Goal: Task Accomplishment & Management: Manage account settings

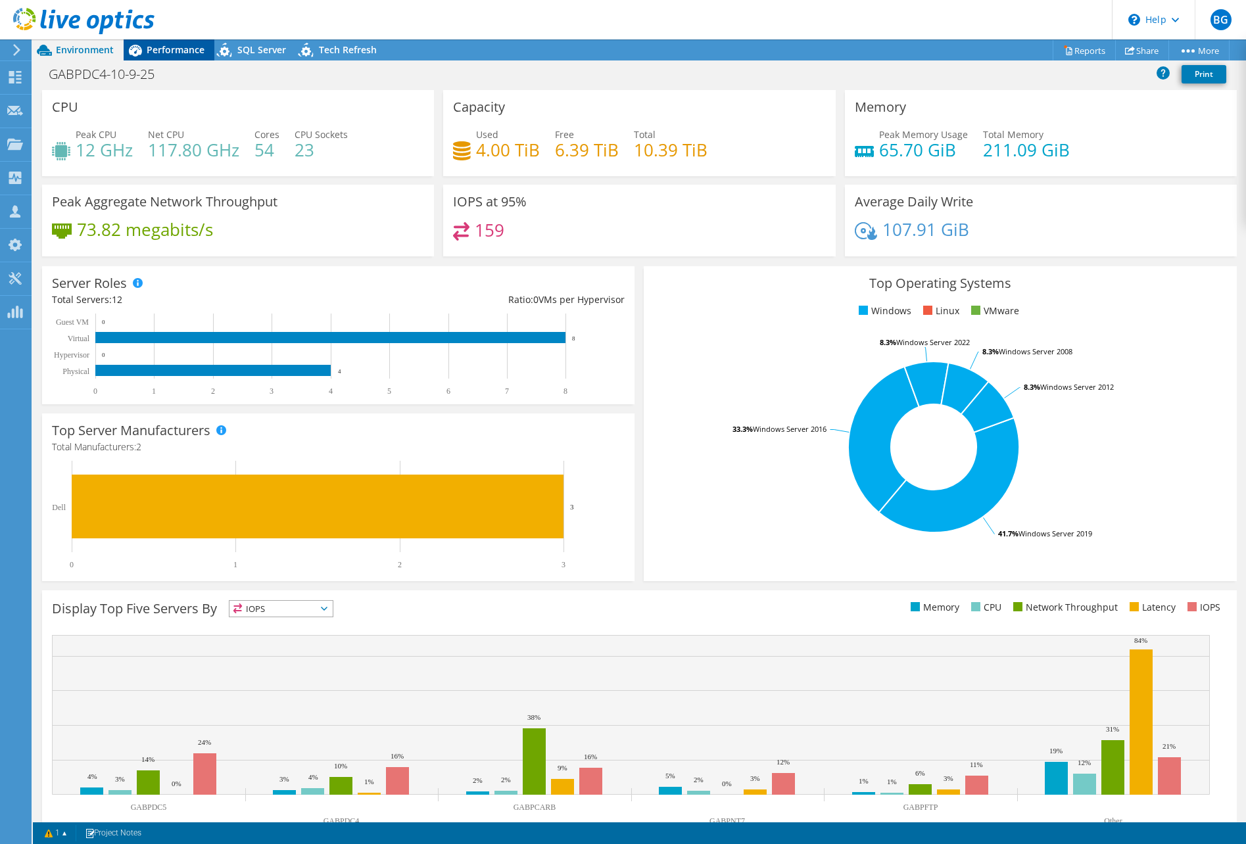
click at [168, 49] on span "Performance" at bounding box center [176, 49] width 58 height 12
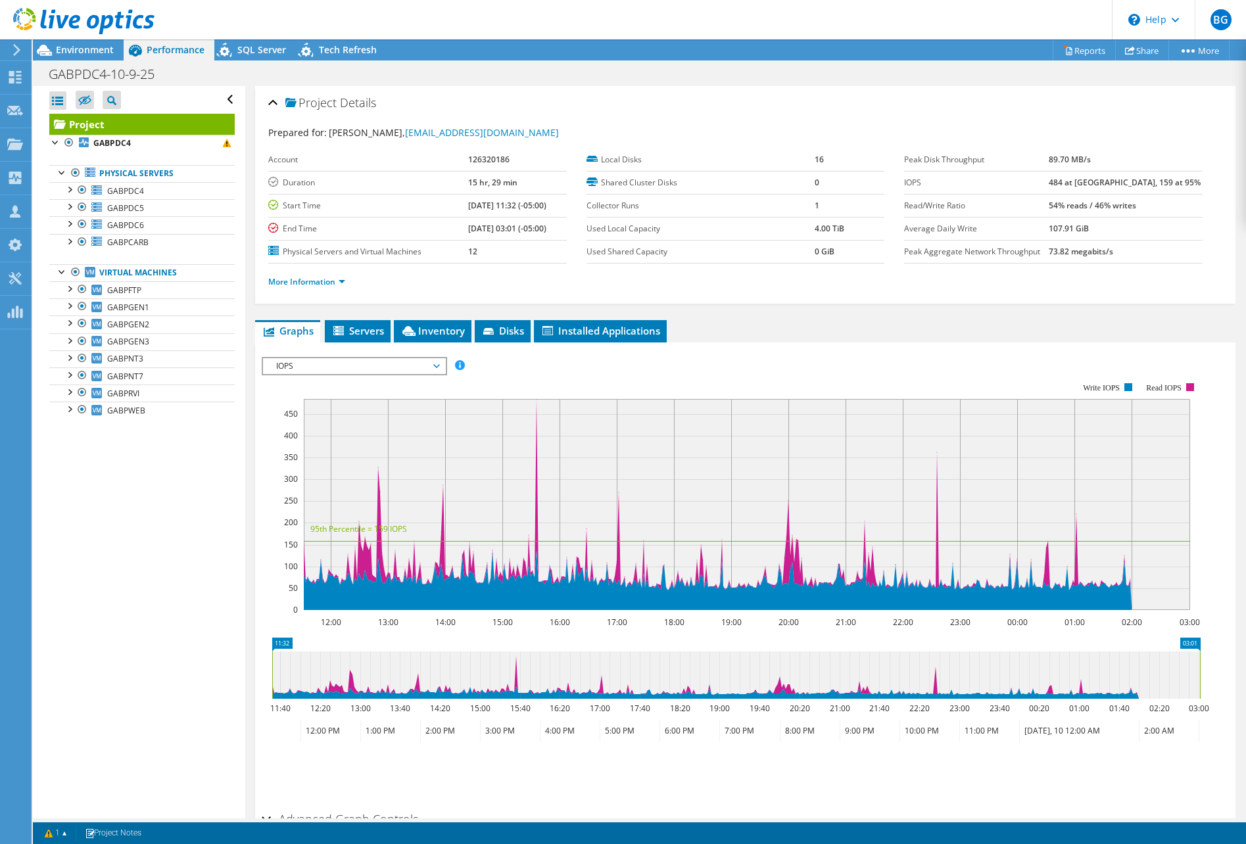
click at [599, 24] on header "BG Partner Team Member Ben Gremillion bgremillion@davenportgroup.com Davenport …" at bounding box center [623, 19] width 1246 height 39
click at [618, 41] on div "Project Actions Project Actions Reports Share More" at bounding box center [639, 49] width 1213 height 21
click at [18, 47] on icon at bounding box center [17, 50] width 10 height 12
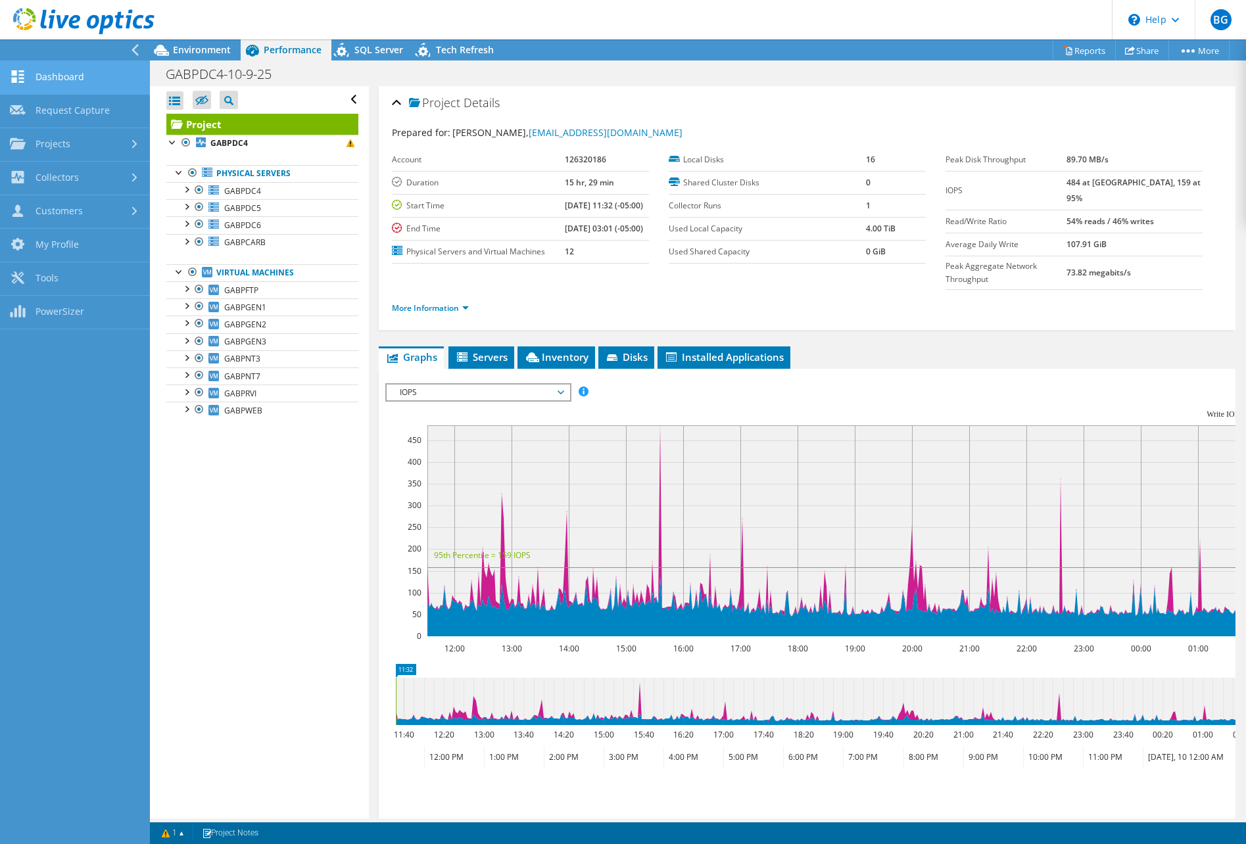
click at [64, 81] on link "Dashboard" at bounding box center [75, 78] width 150 height 34
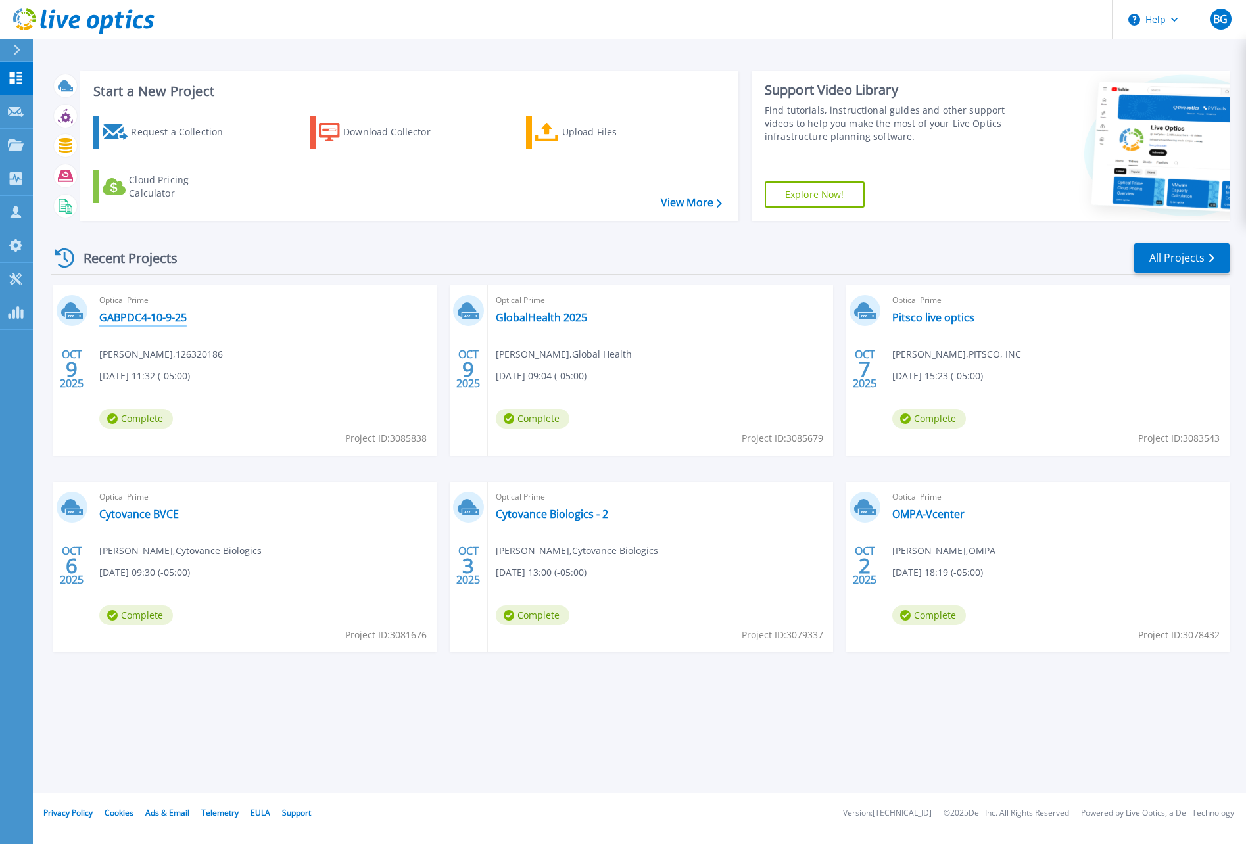
click at [149, 319] on link "GABPDC4-10-9-25" at bounding box center [142, 317] width 87 height 13
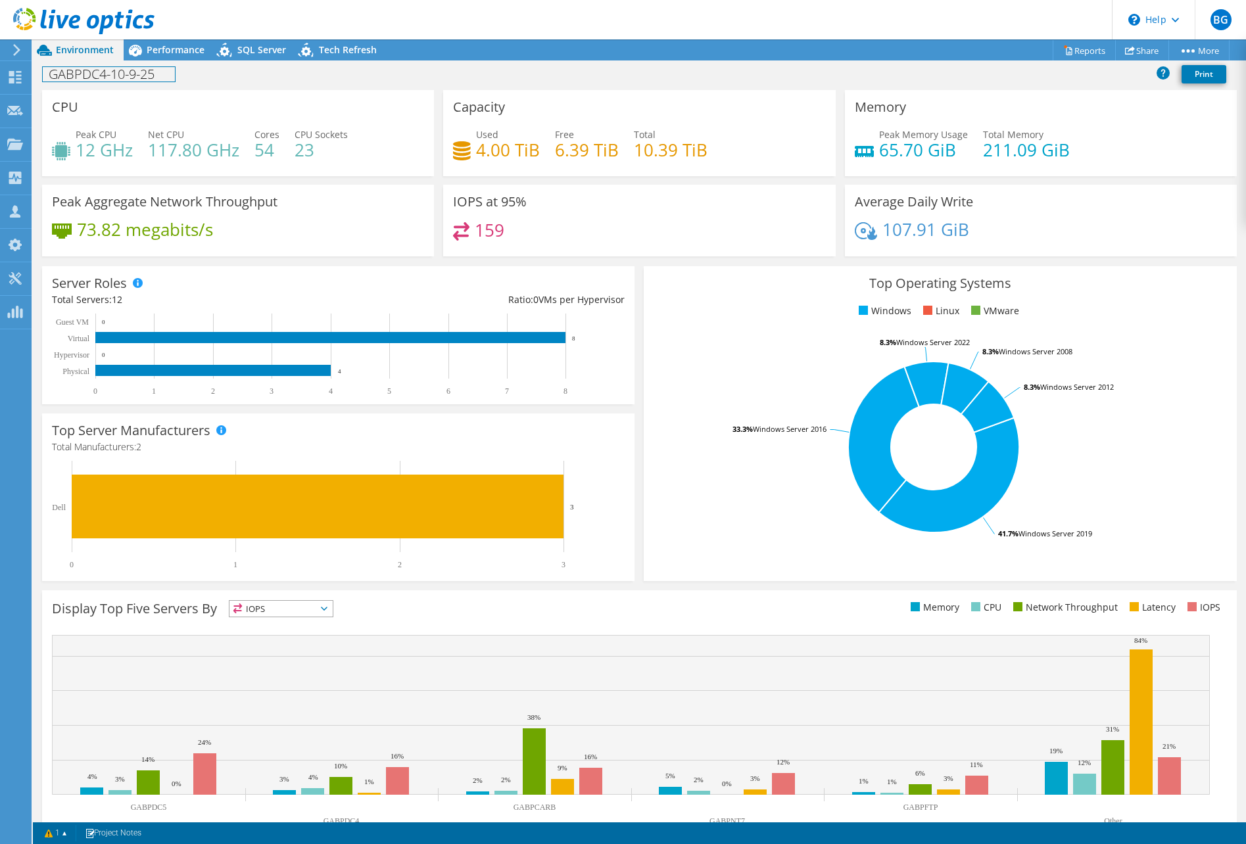
click at [105, 76] on h1 "GABPDC4-10-9-25" at bounding box center [109, 74] width 132 height 14
click at [101, 72] on h1 "GABPDC4-10-9-25" at bounding box center [109, 74] width 132 height 14
click at [289, 74] on link at bounding box center [294, 73] width 18 height 16
